Goal: Find specific page/section: Find specific page/section

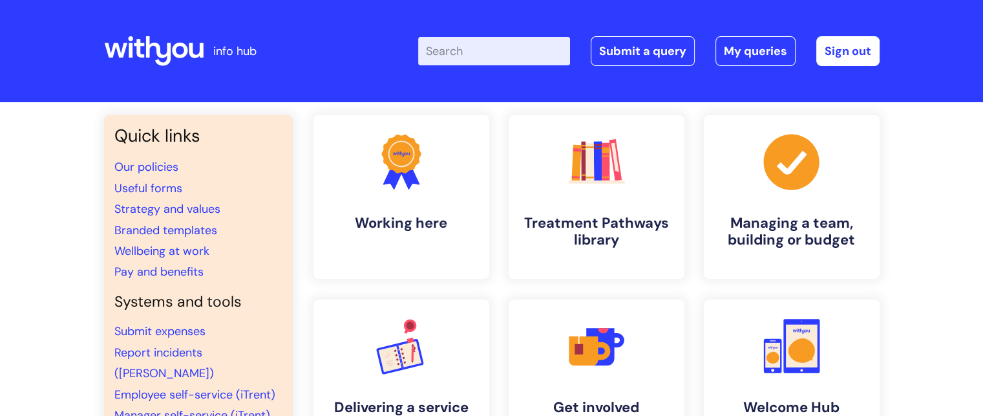
drag, startPoint x: 0, startPoint y: 0, endPoint x: 717, endPoint y: 6, distance: 716.8
click at [717, 6] on header "info hub Enter your search term here... Search Submit a query My queries Welcom…" at bounding box center [491, 51] width 983 height 102
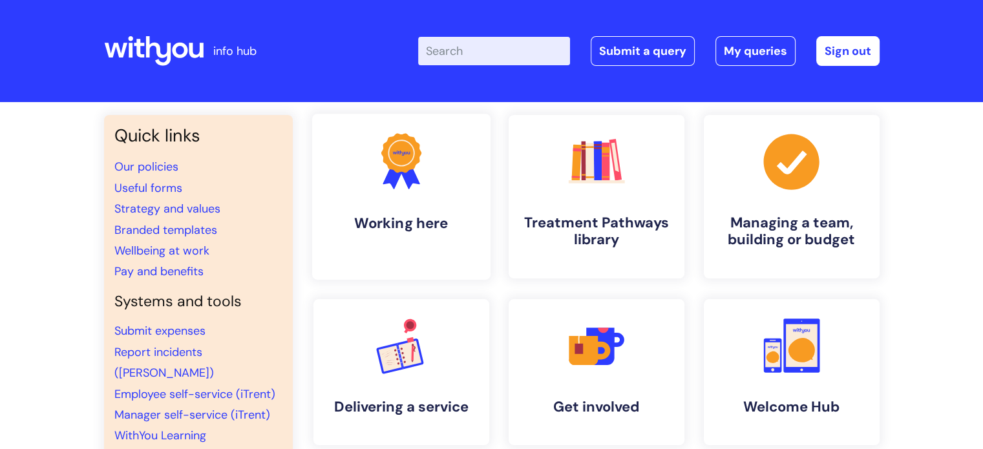
click at [402, 186] on icon ".cls-1{fill:#f89b22;}.cls-1,.cls-2,.cls-3{stroke-width:0px;}.cls-2{fill:#2d3cff…" at bounding box center [401, 161] width 64 height 64
click at [592, 203] on link ".cls-1{fill:#f89b22;}.cls-1,.cls-2,.cls-3,.cls-4,.cls-5,.cls-6,.cls-7{stroke-wi…" at bounding box center [596, 197] width 178 height 166
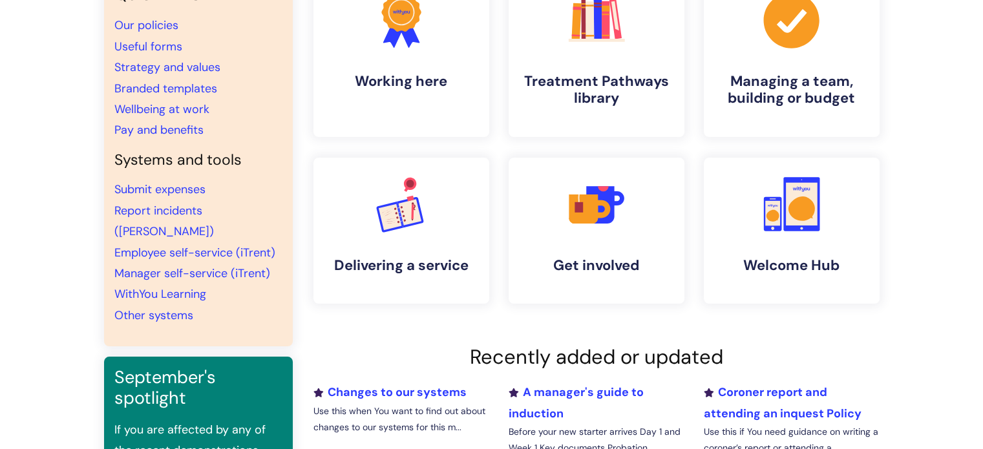
scroll to position [129, 0]
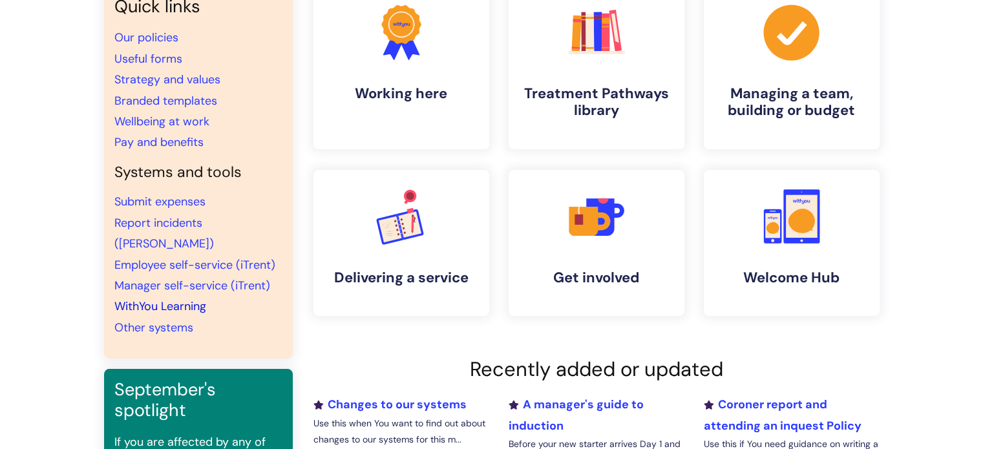
click at [174, 299] on link "WithYou Learning" at bounding box center [160, 307] width 92 height 16
